Goal: Task Accomplishment & Management: Complete application form

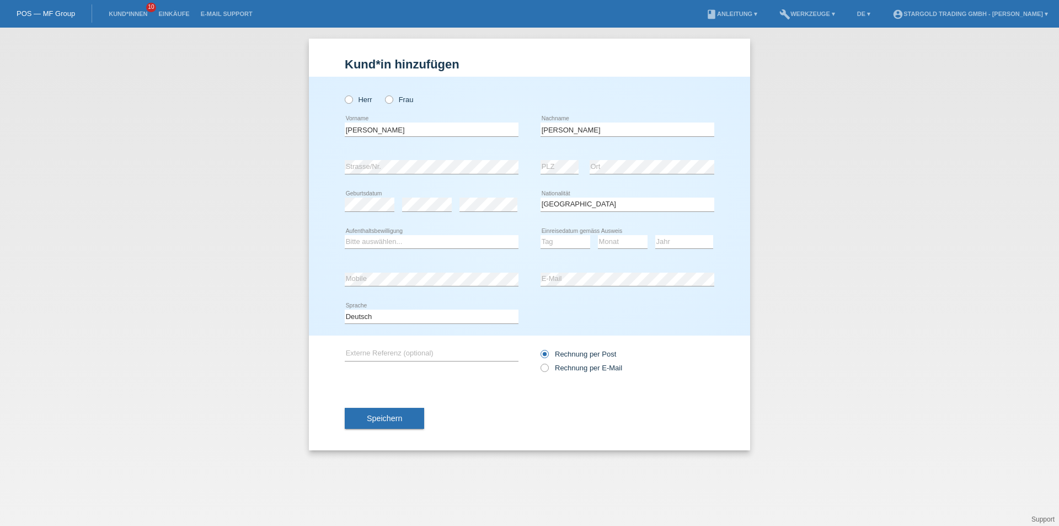
select select "IT"
click at [398, 244] on select "Bitte auswählen... C B B - Flüchtlingsstatus Andere" at bounding box center [432, 241] width 174 height 13
click at [345, 235] on select "Bitte auswählen... C B B - Flüchtlingsstatus Andere" at bounding box center [432, 241] width 174 height 13
click at [390, 239] on select "Bitte auswählen... C B B - Flüchtlingsstatus Andere" at bounding box center [432, 241] width 174 height 13
select select "C"
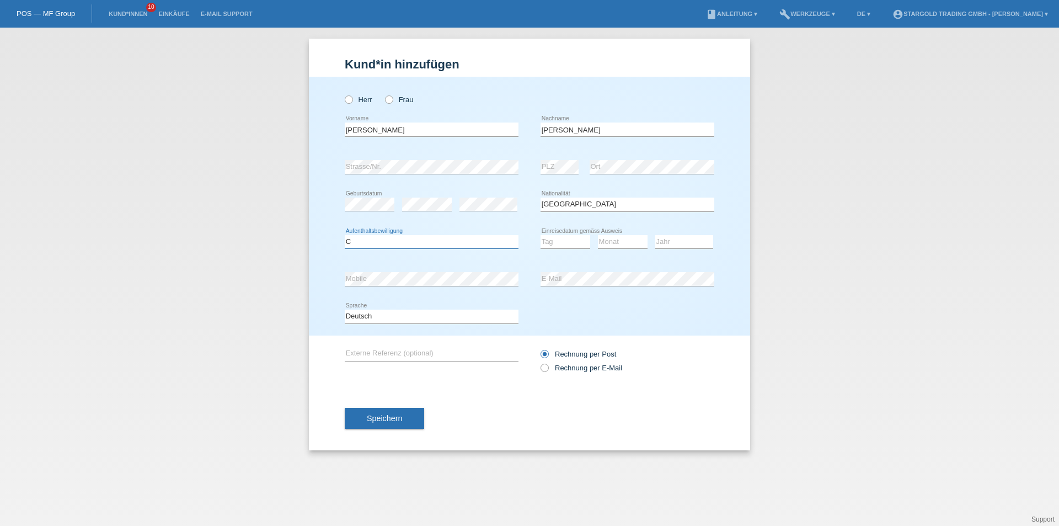
click at [345, 235] on select "Bitte auswählen... C B B - Flüchtlingsstatus Andere" at bounding box center [432, 241] width 174 height 13
drag, startPoint x: 566, startPoint y: 245, endPoint x: 555, endPoint y: 248, distance: 11.4
click at [566, 245] on select "Tag 01 02 03 04 05 06 07 08 09 10 11" at bounding box center [566, 241] width 50 height 13
click at [552, 243] on select "Tag 01 02 03 04 05 06 07 08 09 10 11" at bounding box center [566, 241] width 50 height 13
select select "19"
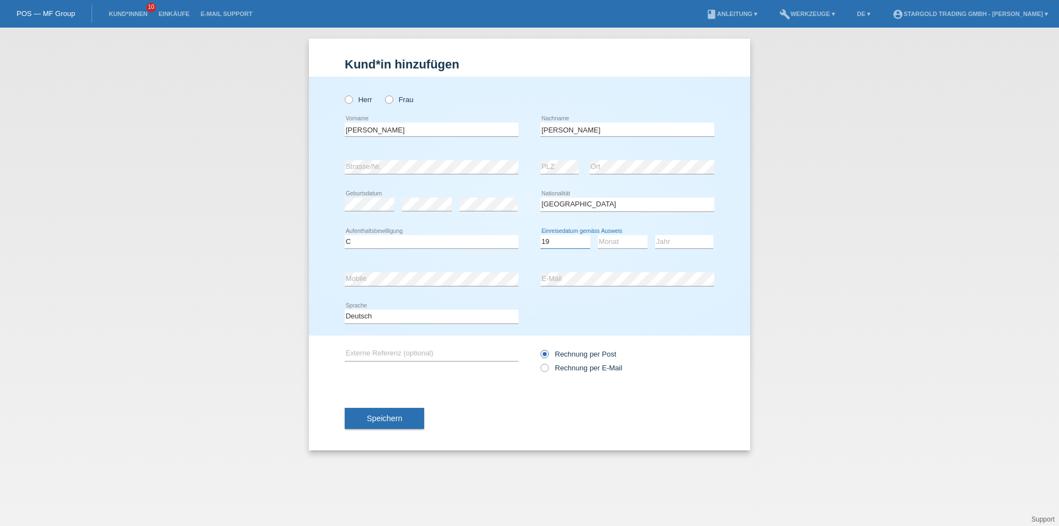
click at [541, 235] on select "Tag 01 02 03 04 05 06 07 08 09 10 11" at bounding box center [566, 241] width 50 height 13
click at [618, 237] on select "Monat 01 02 03 04 05 06 07 08 09 10 11" at bounding box center [623, 241] width 50 height 13
select select "06"
click at [598, 235] on select "Monat 01 02 03 04 05 06 07 08 09 10 11" at bounding box center [623, 241] width 50 height 13
click at [679, 246] on select "Jahr 2025 2024 2023 2022 2021 2020 2019 2018 2017 2016 2015 2014 2013 2012 2011…" at bounding box center [684, 241] width 58 height 13
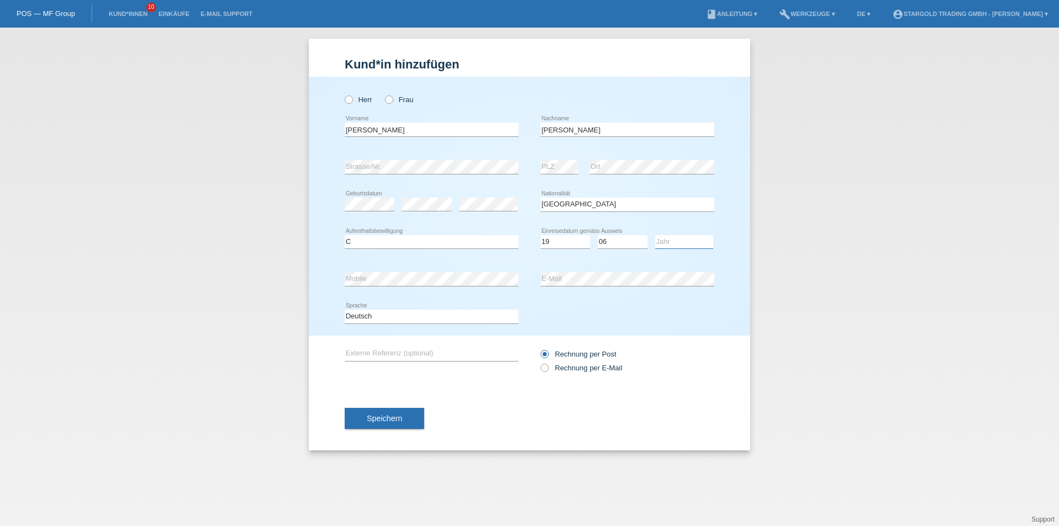
select select "2005"
click at [655, 235] on select "Jahr 2025 2024 2023 2022 2021 2020 2019 2018 2017 2016 2015 2014 2013 2012 2011…" at bounding box center [684, 241] width 58 height 13
click at [414, 322] on select "Deutsch Français Italiano English" at bounding box center [432, 316] width 174 height 13
select select "it"
click at [345, 310] on select "Deutsch Français Italiano English" at bounding box center [432, 316] width 174 height 13
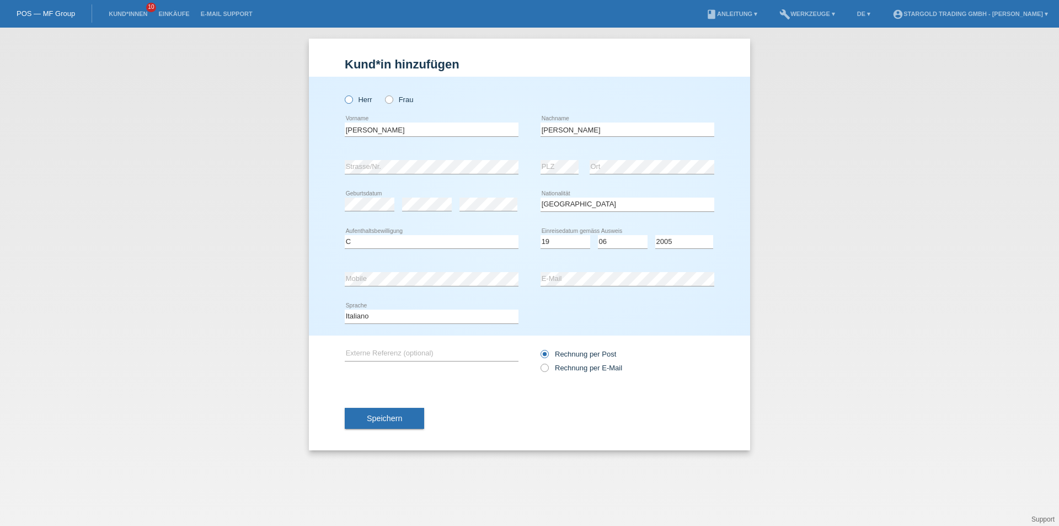
click at [343, 94] on icon at bounding box center [343, 94] width 0 height 0
click at [348, 102] on input "Herr" at bounding box center [348, 98] width 7 height 7
radio input "true"
click at [387, 416] on span "Speichern" at bounding box center [384, 418] width 35 height 9
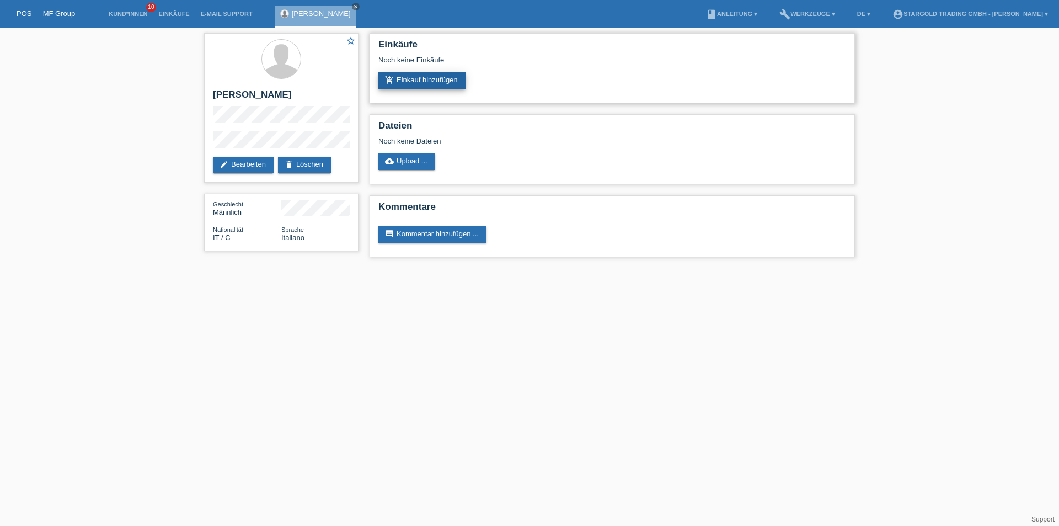
click at [439, 84] on link "add_shopping_cart Einkauf hinzufügen" at bounding box center [421, 80] width 87 height 17
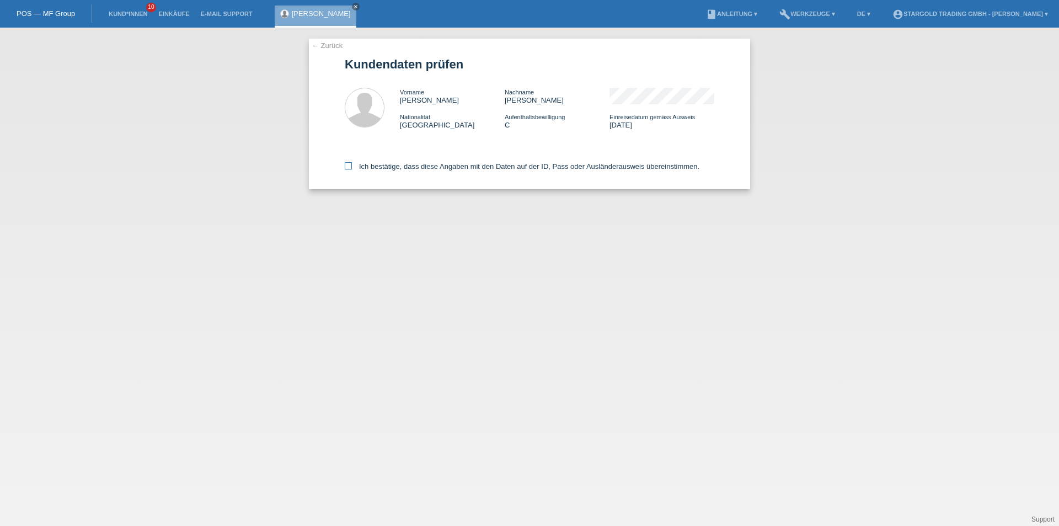
click at [348, 164] on icon at bounding box center [348, 165] width 7 height 7
click at [348, 164] on input "Ich bestätige, dass diese Angaben mit den Daten auf der ID, Pass oder Ausländer…" at bounding box center [348, 165] width 7 height 7
checkbox input "true"
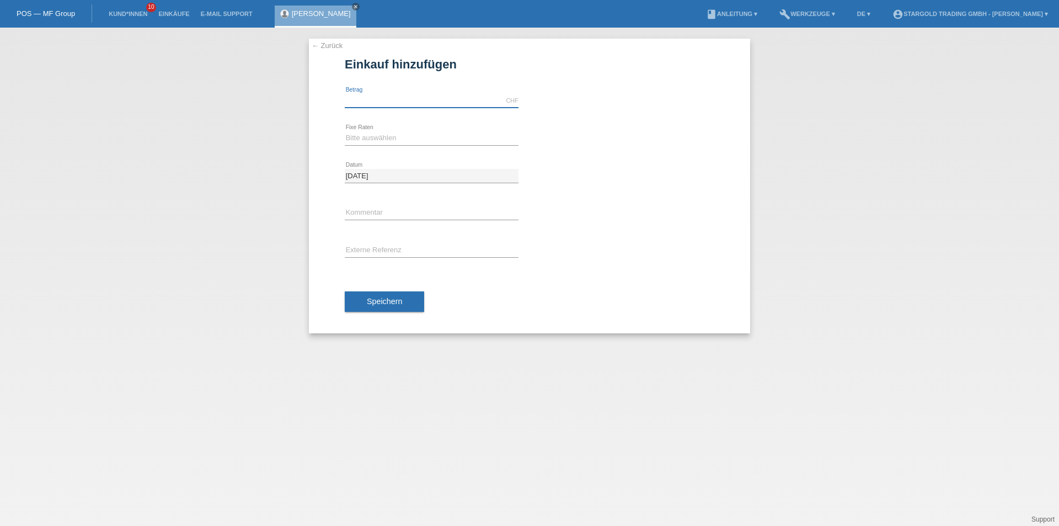
click at [388, 103] on input "text" at bounding box center [432, 101] width 174 height 14
type input "7900.00"
click at [537, 143] on link "calculate" at bounding box center [539, 137] width 19 height 15
type input "7900.00"
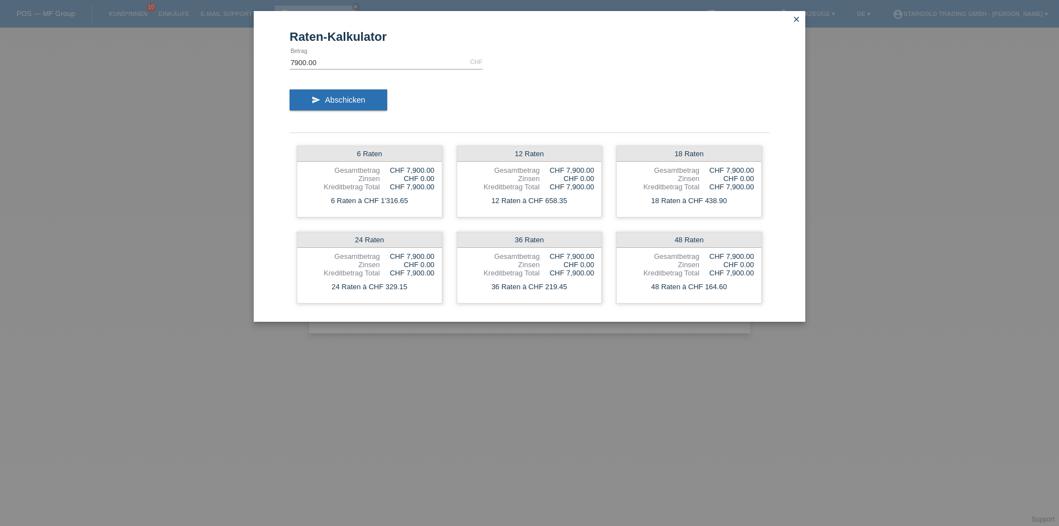
click at [795, 19] on icon "close" at bounding box center [796, 19] width 9 height 9
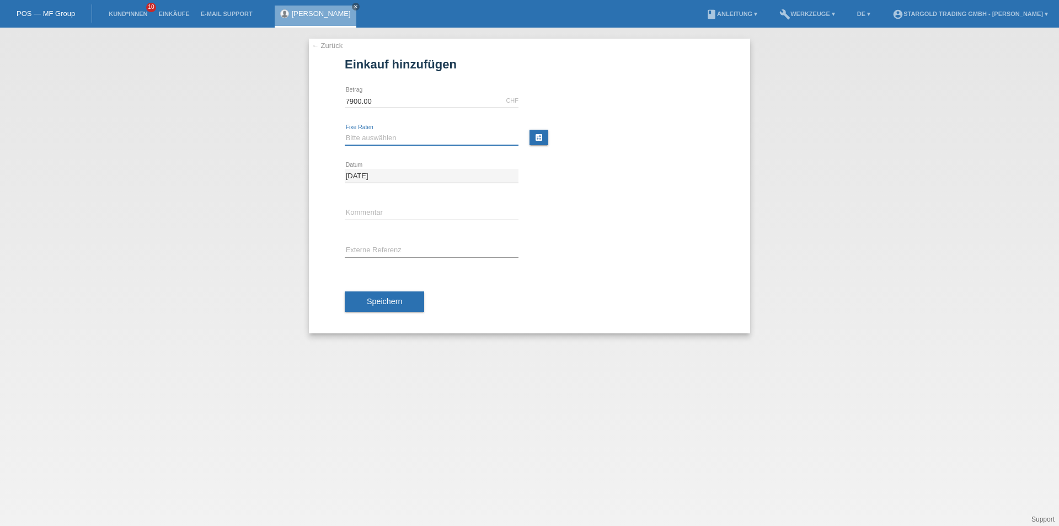
click at [408, 139] on select "Bitte auswählen 6 Raten 12 Raten 18 Raten 24 Raten 36 Raten 48 Raten" at bounding box center [432, 137] width 174 height 13
select select "497"
click at [345, 131] on select "Bitte auswählen 6 Raten 12 Raten 18 Raten 24 Raten 36 Raten 48 Raten" at bounding box center [432, 137] width 174 height 13
click at [405, 298] on button "Speichern" at bounding box center [384, 301] width 79 height 21
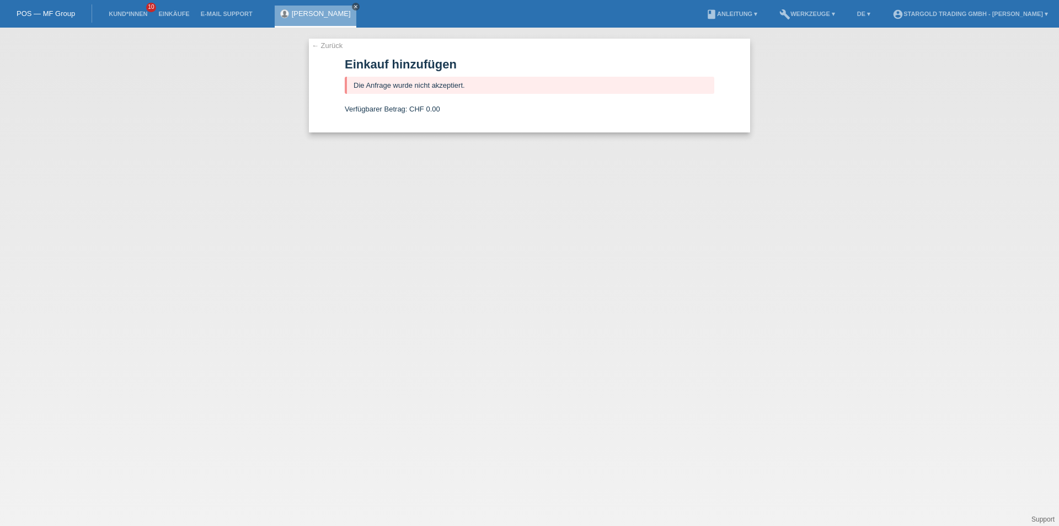
click at [353, 6] on icon "close" at bounding box center [356, 7] width 6 height 6
